Goal: Task Accomplishment & Management: Complete application form

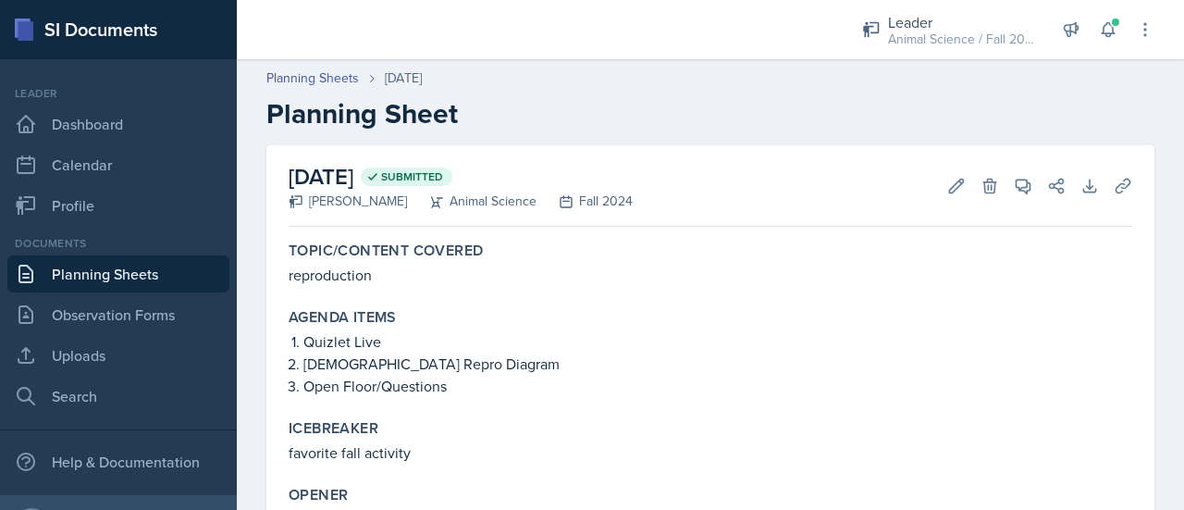
click at [138, 267] on link "Planning Sheets" at bounding box center [118, 273] width 222 height 37
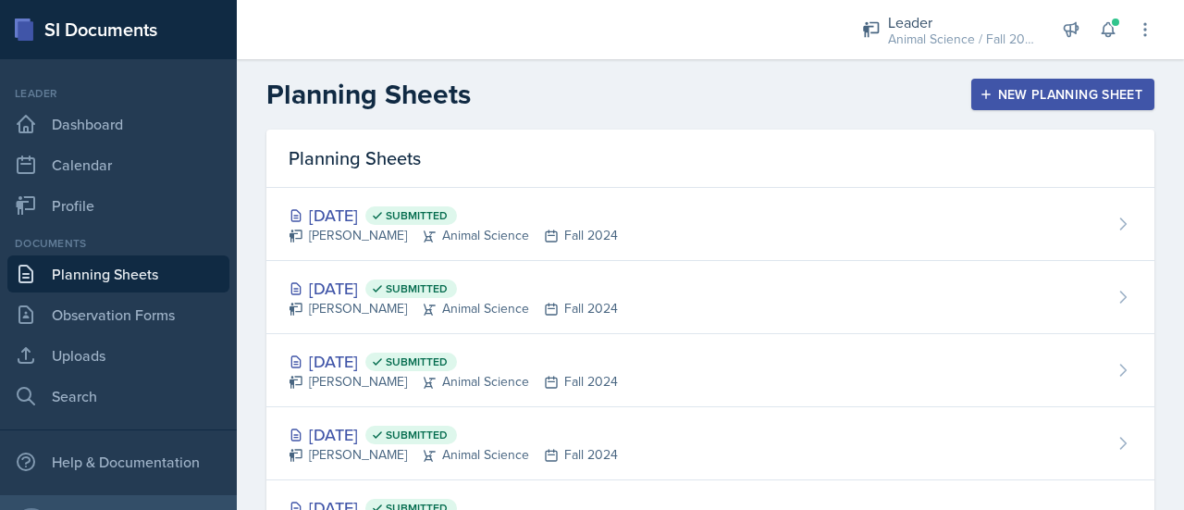
click at [1018, 90] on div "New Planning Sheet" at bounding box center [1062, 94] width 159 height 15
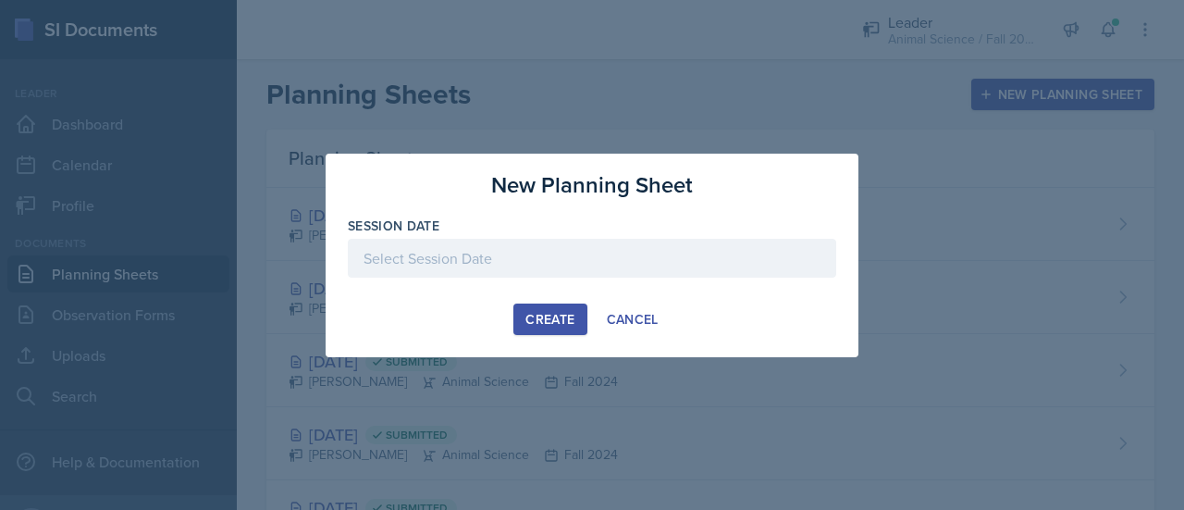
click at [761, 258] on div at bounding box center [592, 258] width 488 height 39
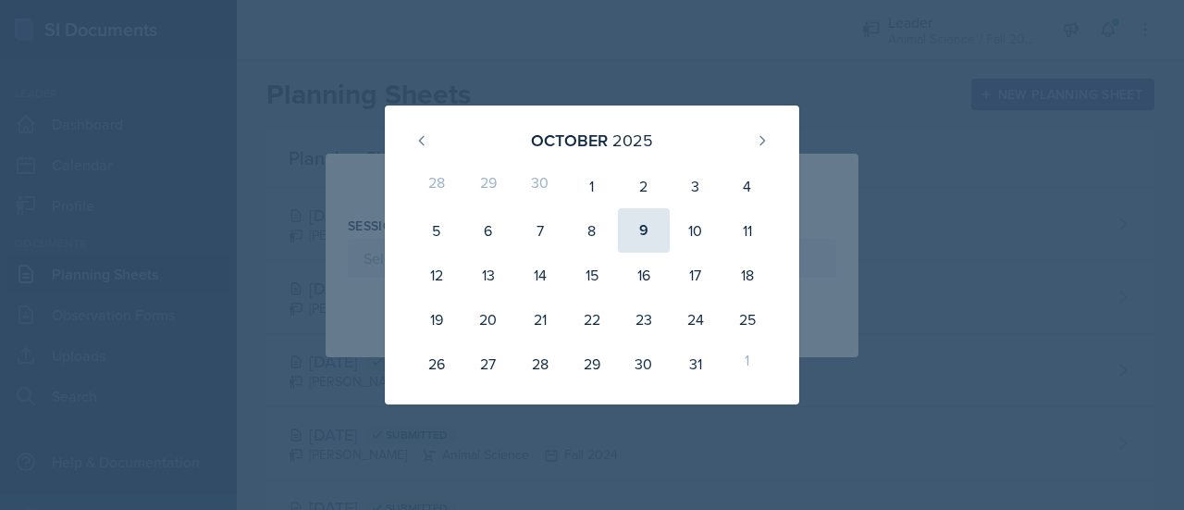
click at [642, 228] on div "9" at bounding box center [644, 230] width 52 height 44
type input "[DATE]"
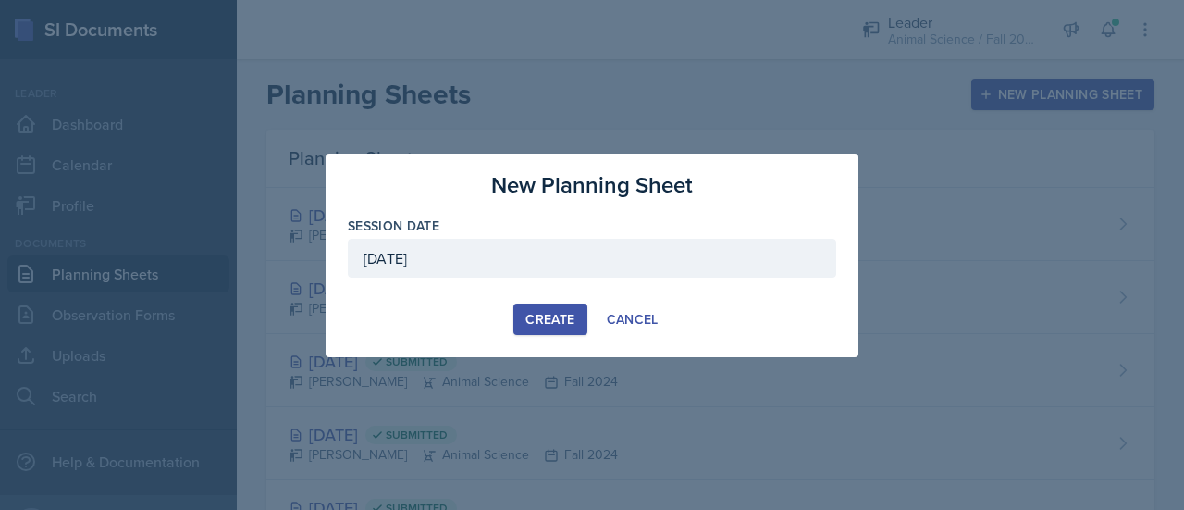
click at [548, 308] on button "Create" at bounding box center [549, 318] width 73 height 31
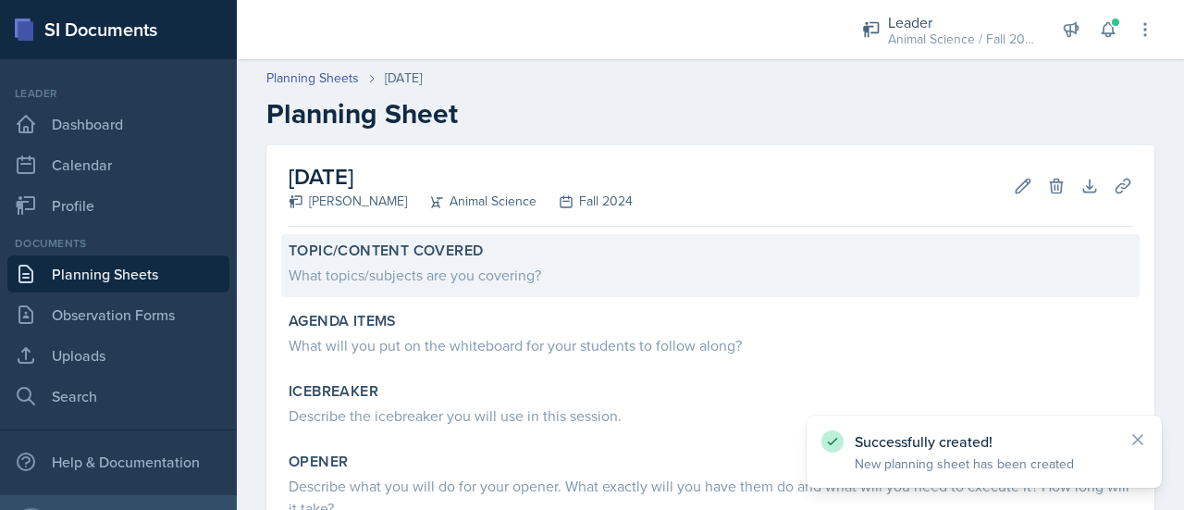
click at [490, 278] on div "What topics/subjects are you covering?" at bounding box center [711, 275] width 844 height 22
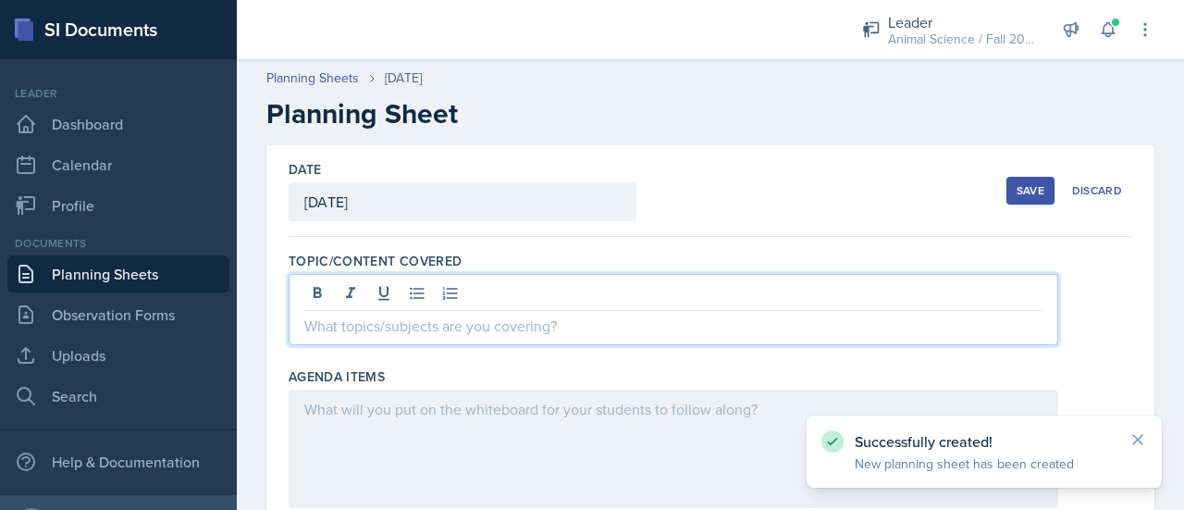
click at [486, 299] on div at bounding box center [674, 309] width 770 height 71
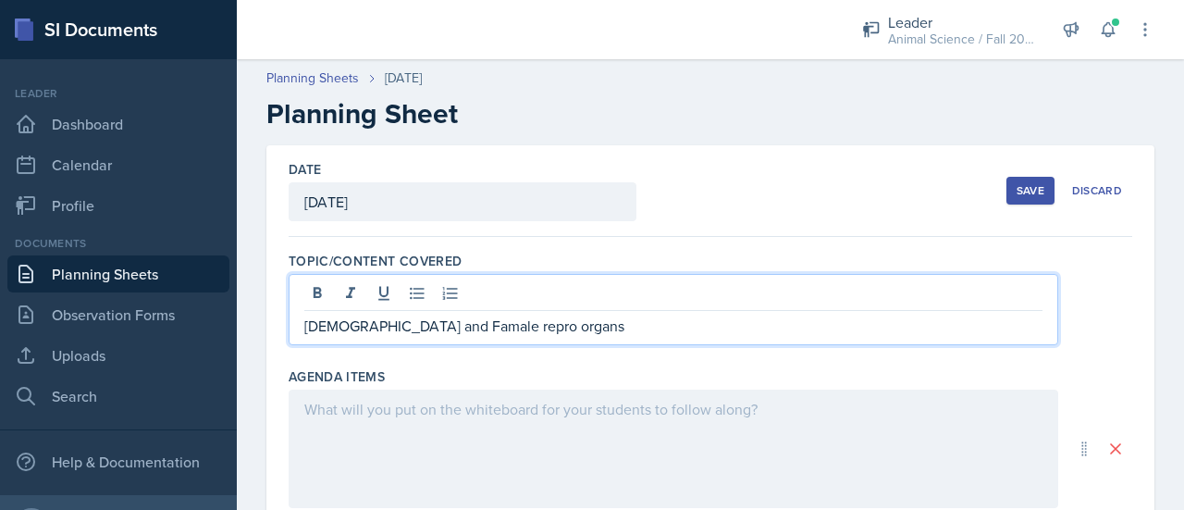
click at [559, 405] on div at bounding box center [674, 448] width 770 height 118
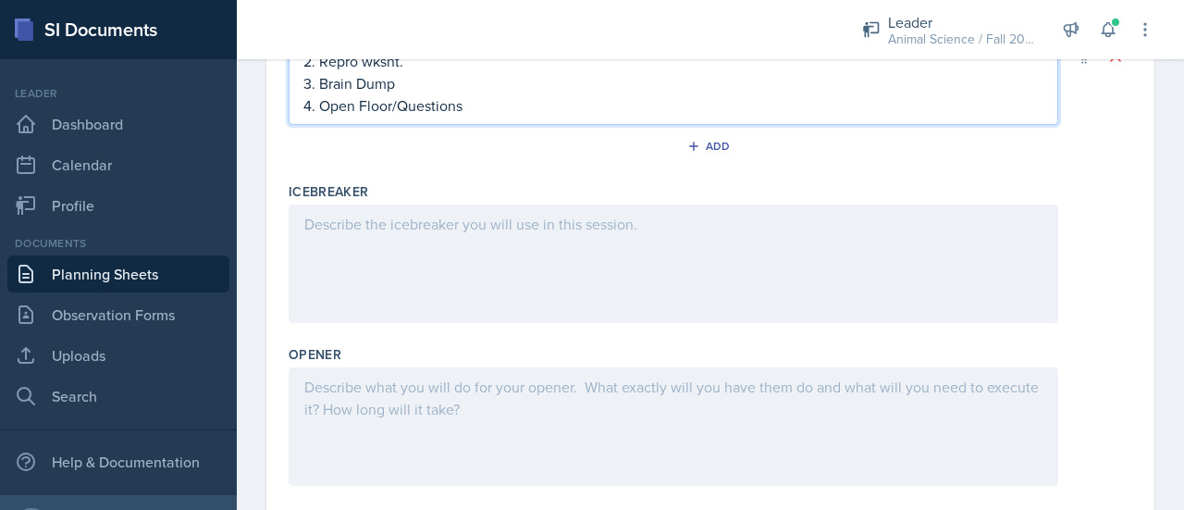
click at [457, 256] on div at bounding box center [674, 263] width 770 height 118
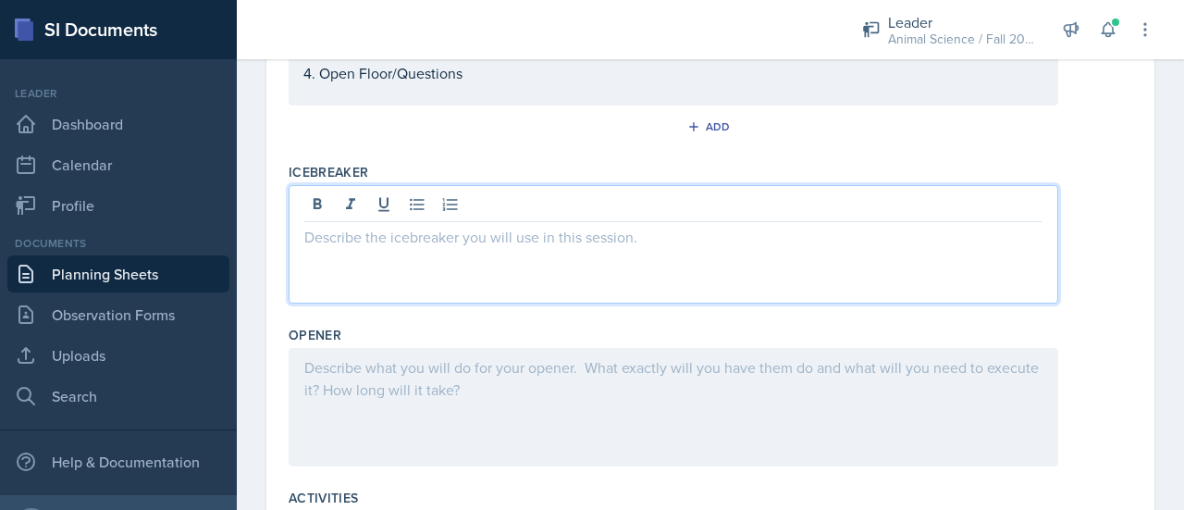
scroll to position [370, 0]
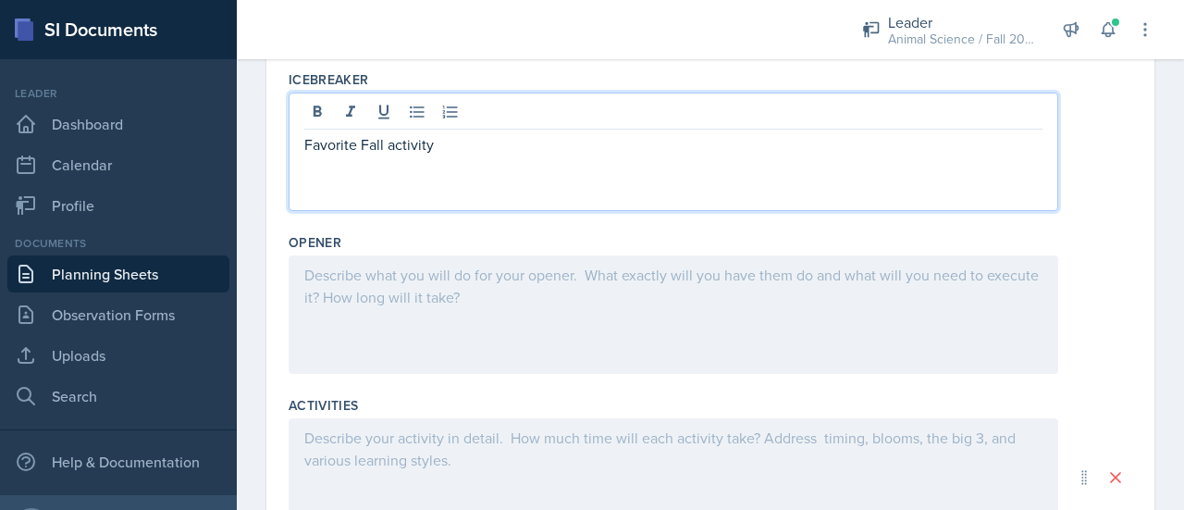
click at [438, 326] on div at bounding box center [674, 314] width 770 height 118
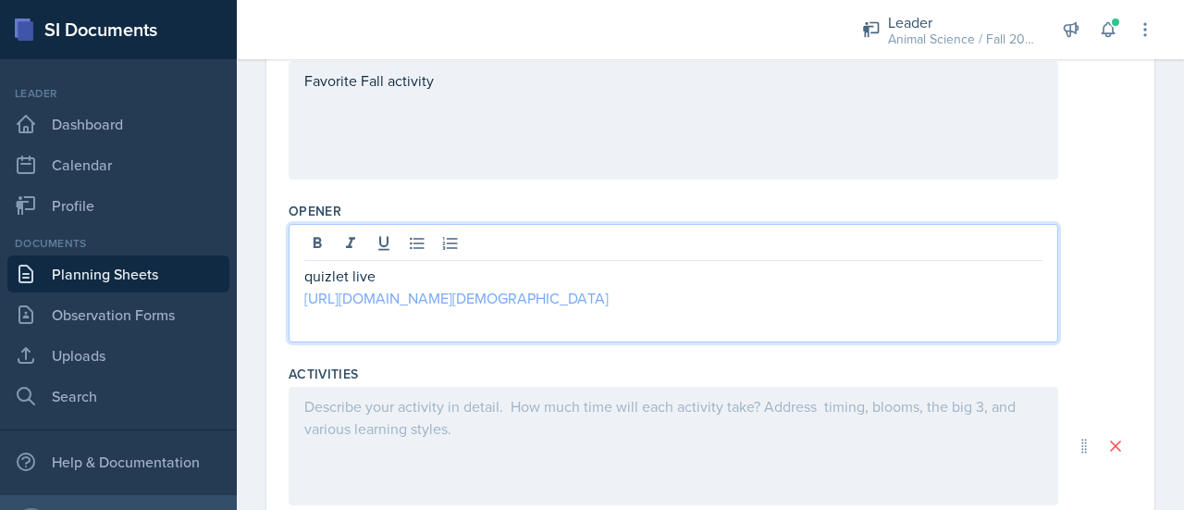
click at [358, 296] on link "[URL][DOMAIN_NAME][DEMOGRAPHIC_DATA]" at bounding box center [456, 298] width 304 height 20
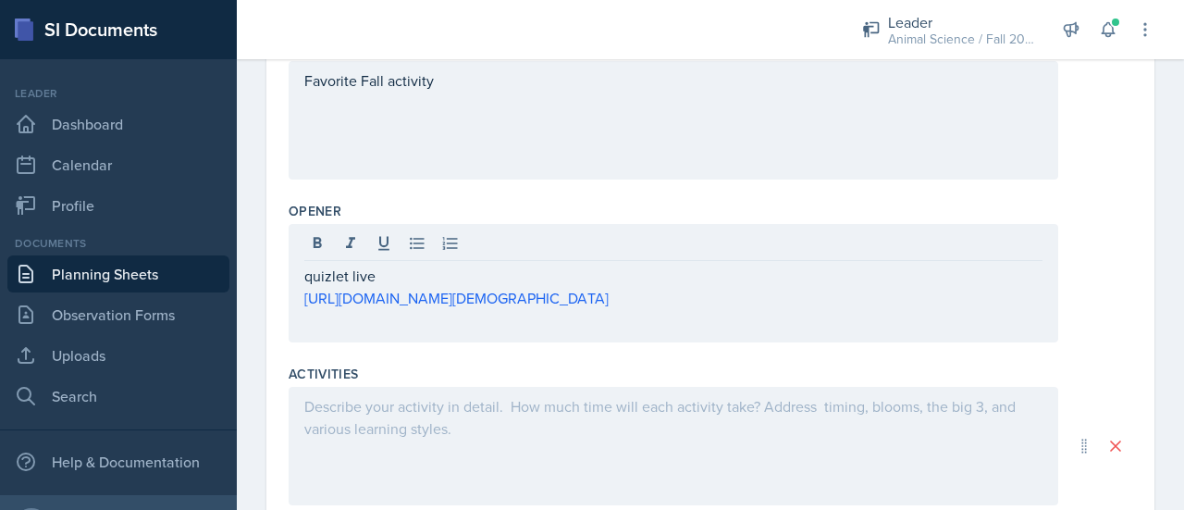
click at [860, 315] on div "quizlet live [URL][DOMAIN_NAME][DEMOGRAPHIC_DATA]" at bounding box center [674, 283] width 770 height 118
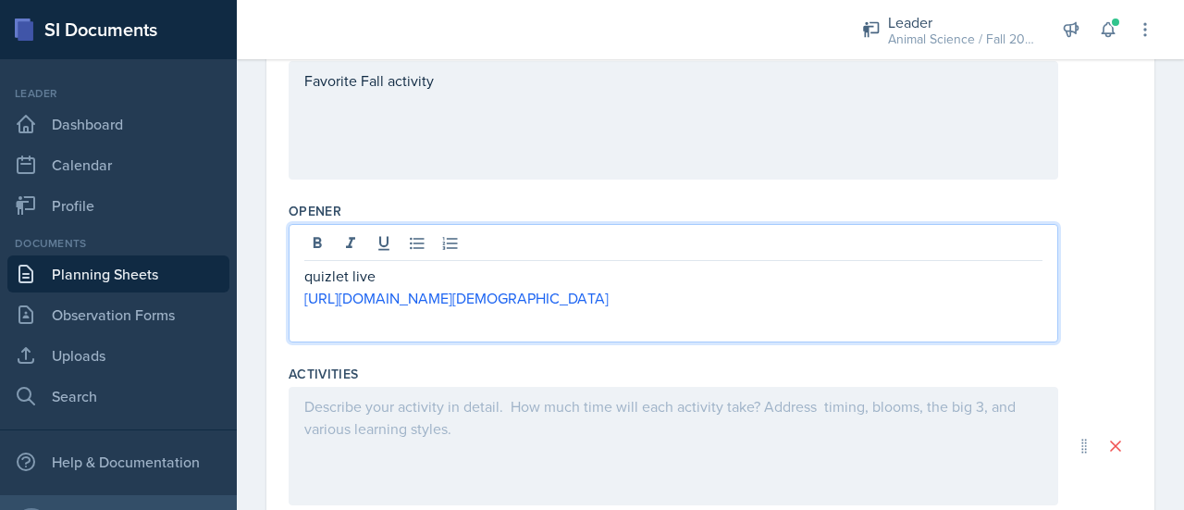
click at [855, 304] on p "[URL][DOMAIN_NAME][DEMOGRAPHIC_DATA]" at bounding box center [673, 298] width 738 height 22
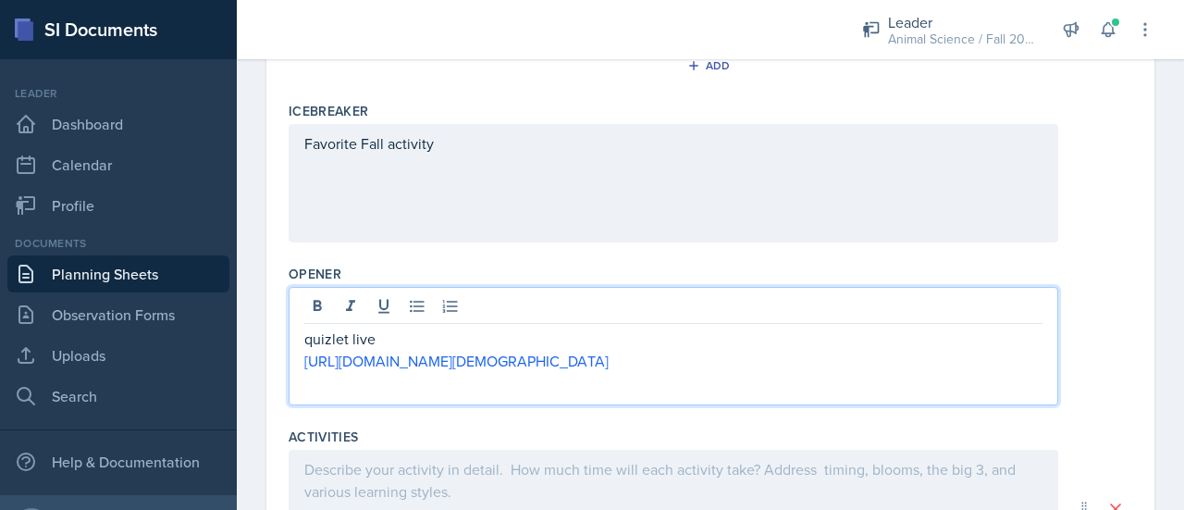
scroll to position [435, 0]
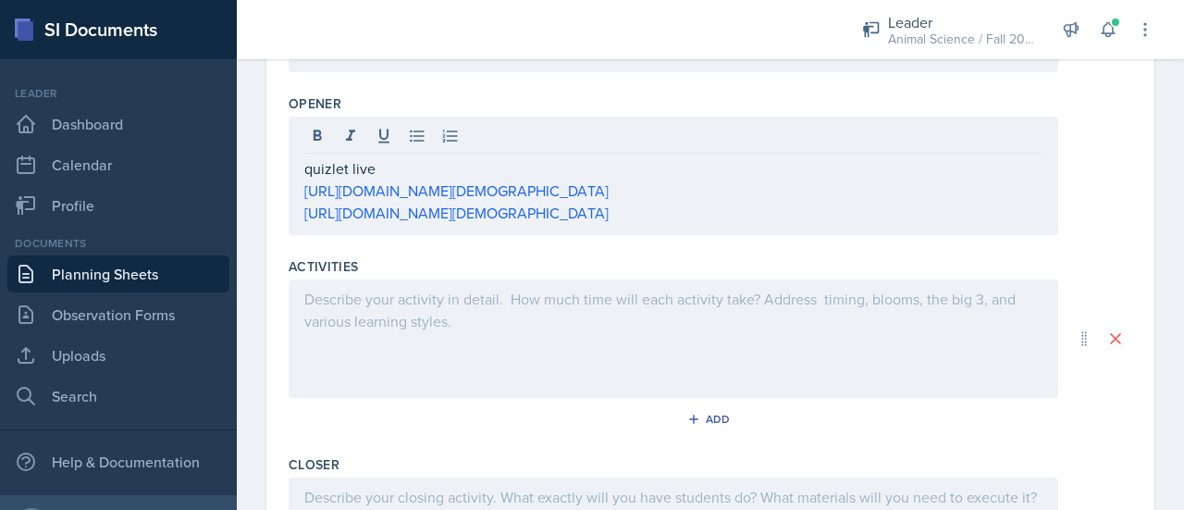
click at [470, 317] on div at bounding box center [674, 338] width 770 height 118
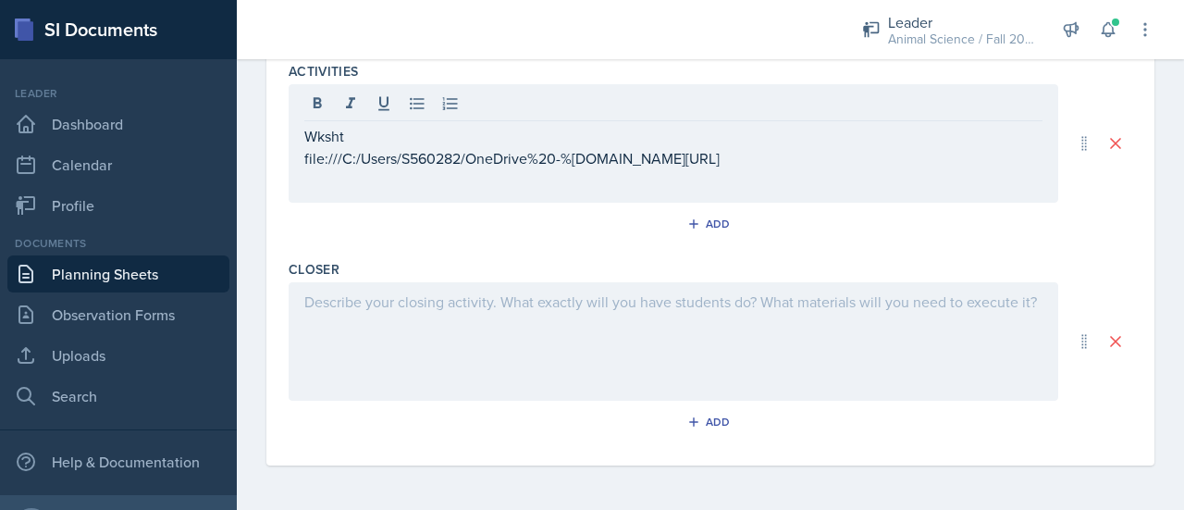
click at [451, 325] on div at bounding box center [674, 341] width 770 height 118
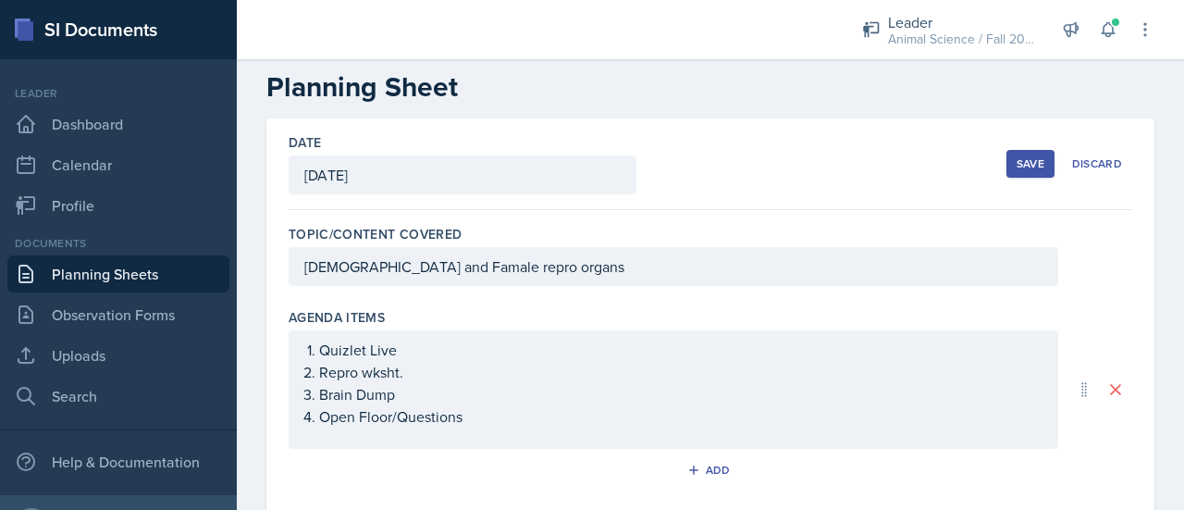
scroll to position [0, 0]
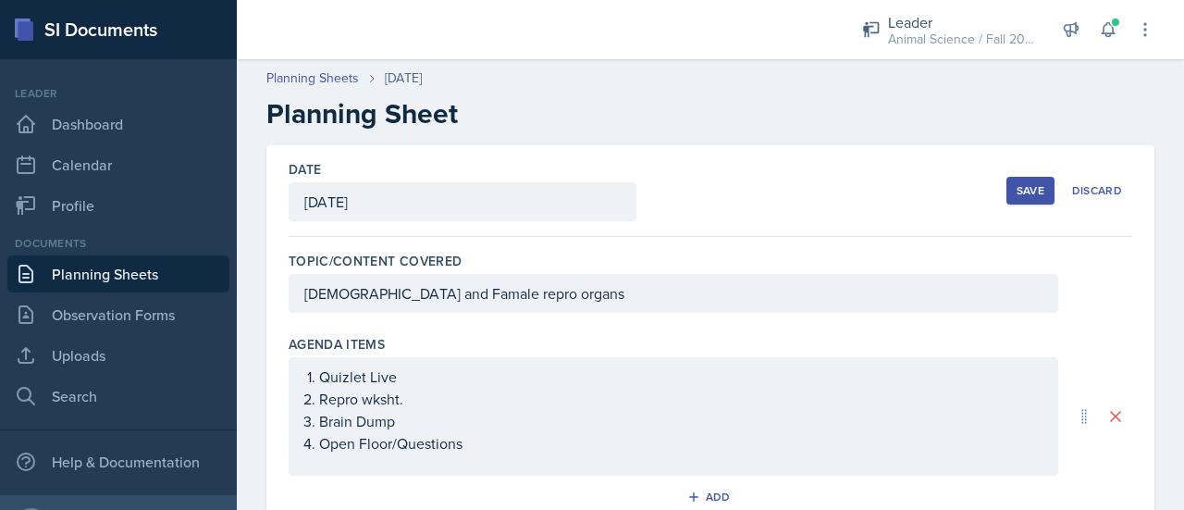
click at [1017, 183] on div "Save" at bounding box center [1031, 190] width 28 height 15
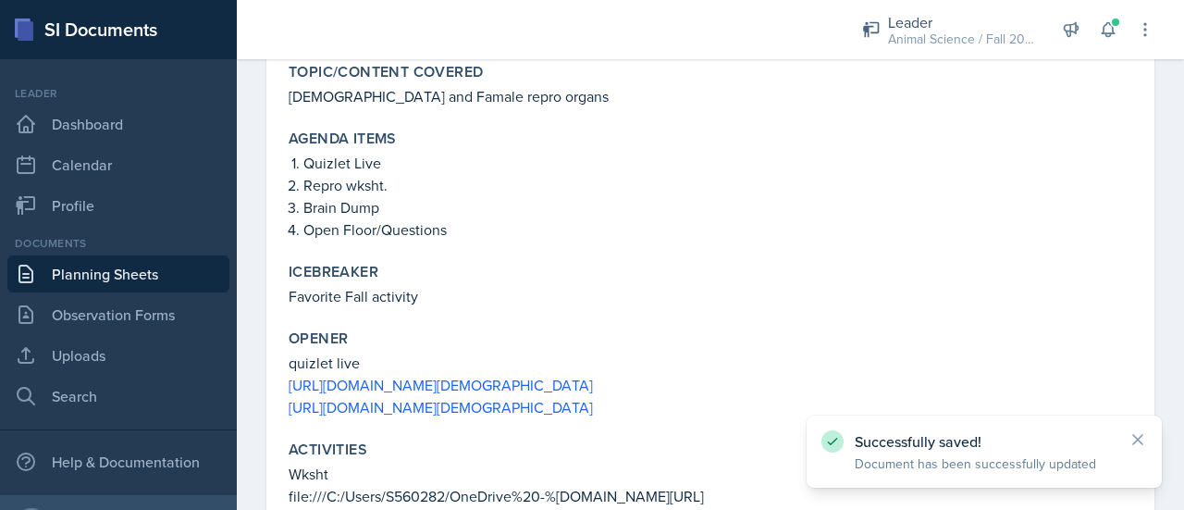
scroll to position [413, 0]
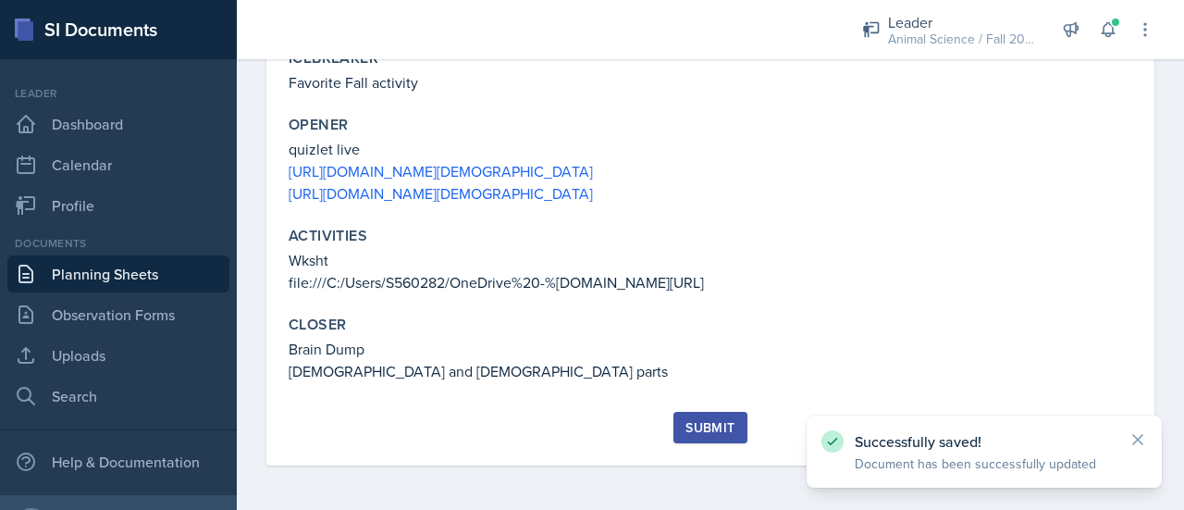
click at [696, 428] on div "Submit" at bounding box center [709, 427] width 49 height 15
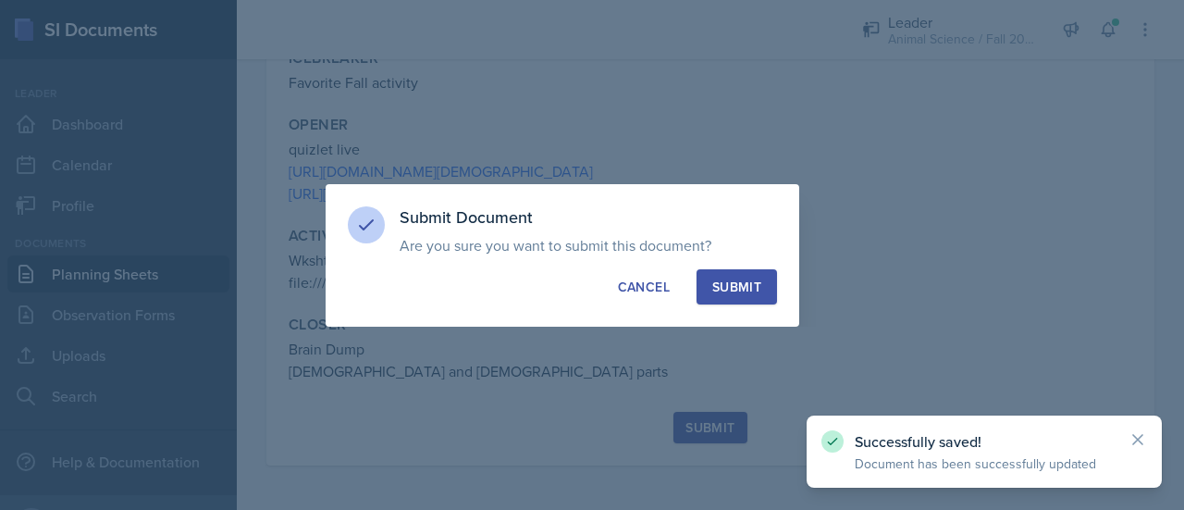
click at [746, 295] on div "Submit" at bounding box center [736, 287] width 49 height 19
